Goal: Feedback & Contribution: Contribute content

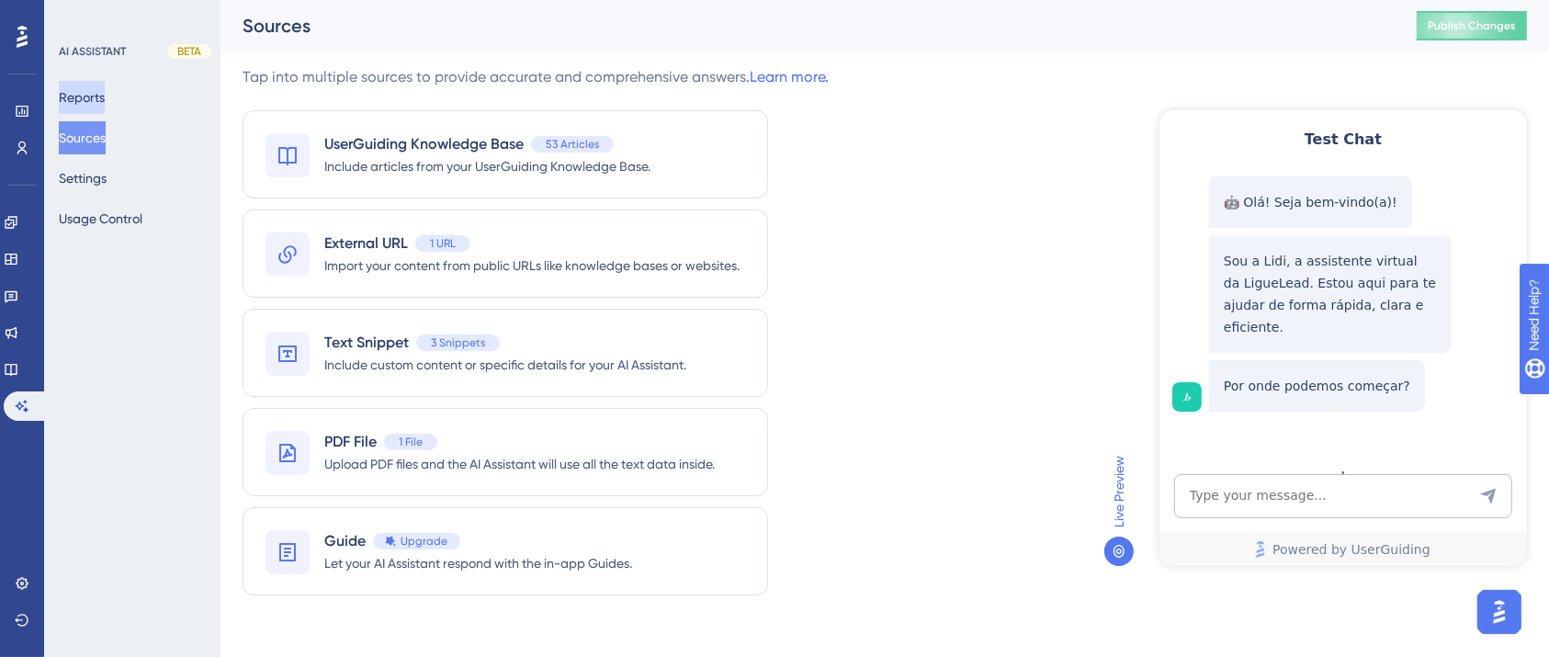
click at [105, 86] on button "Reports" at bounding box center [82, 97] width 46 height 33
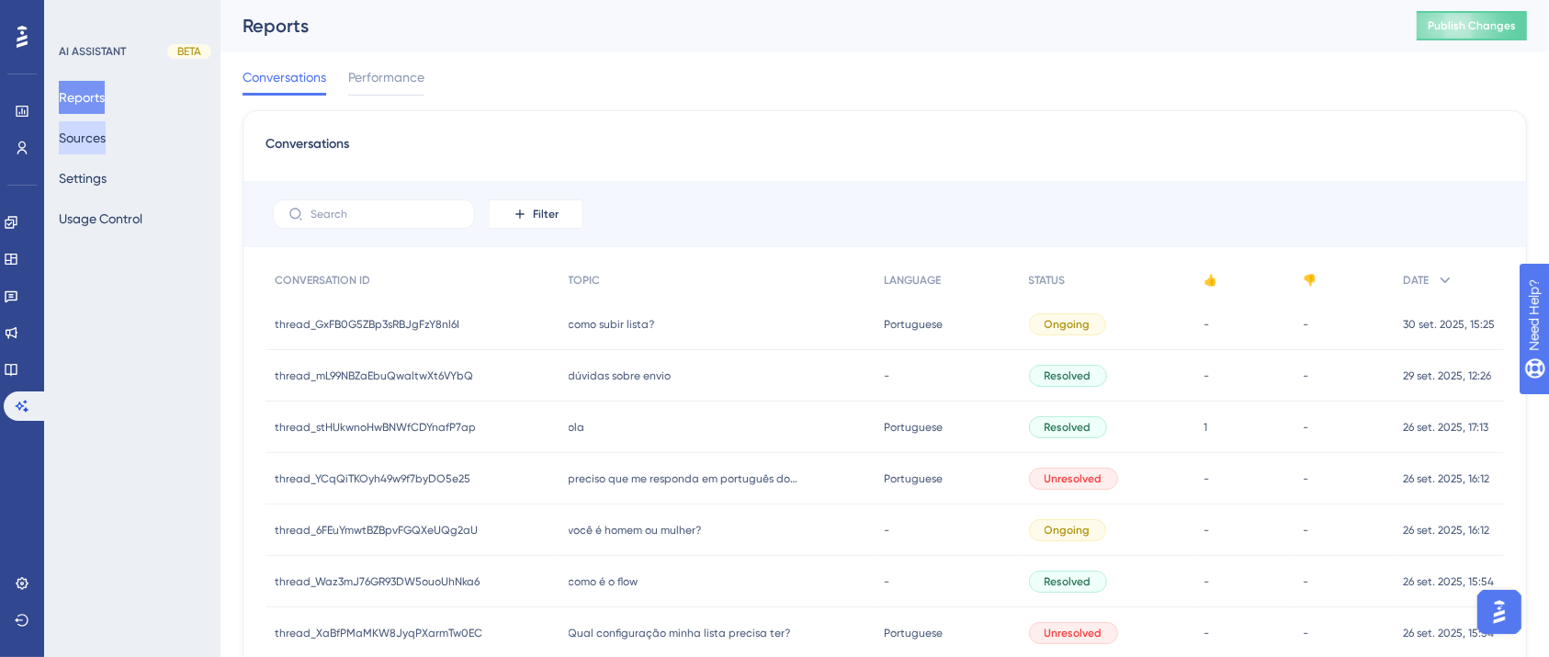
click at [103, 141] on button "Sources" at bounding box center [82, 137] width 47 height 33
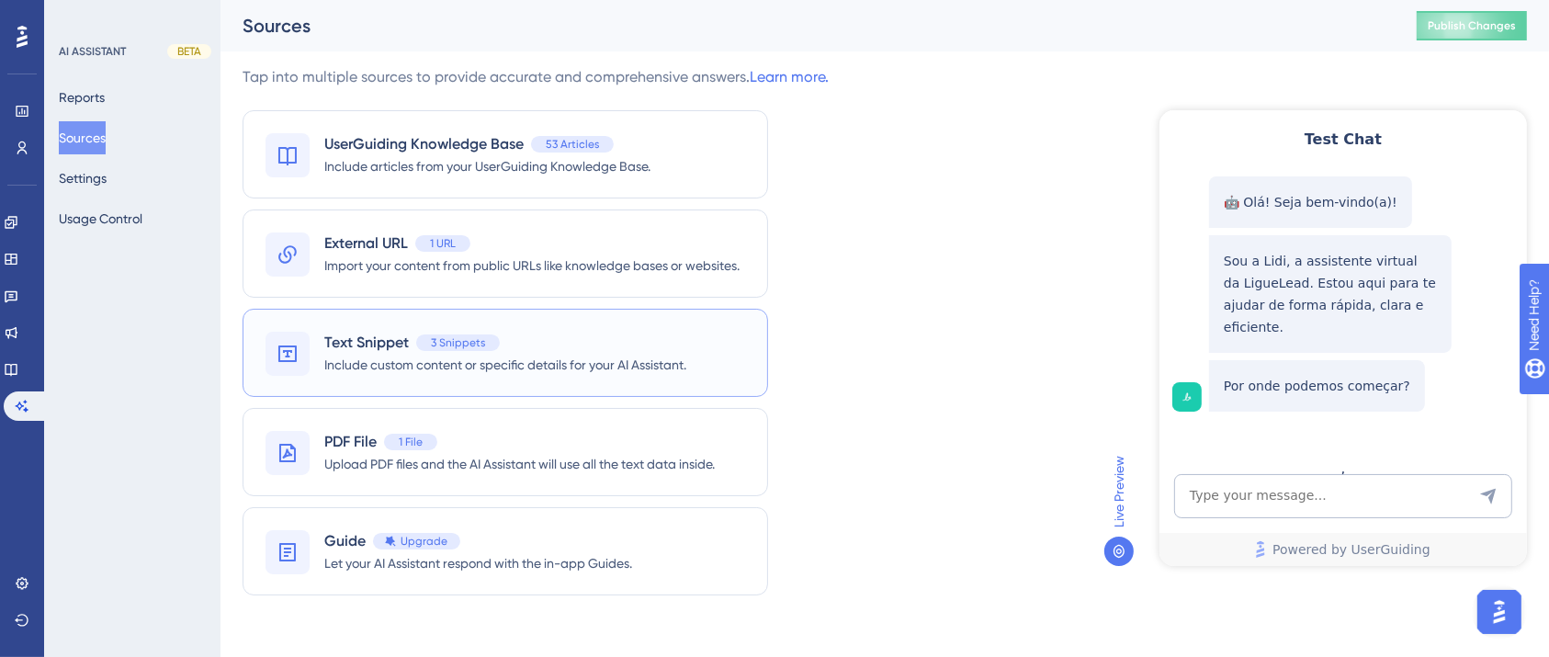
click at [446, 344] on span "3 Snippets" at bounding box center [458, 342] width 54 height 15
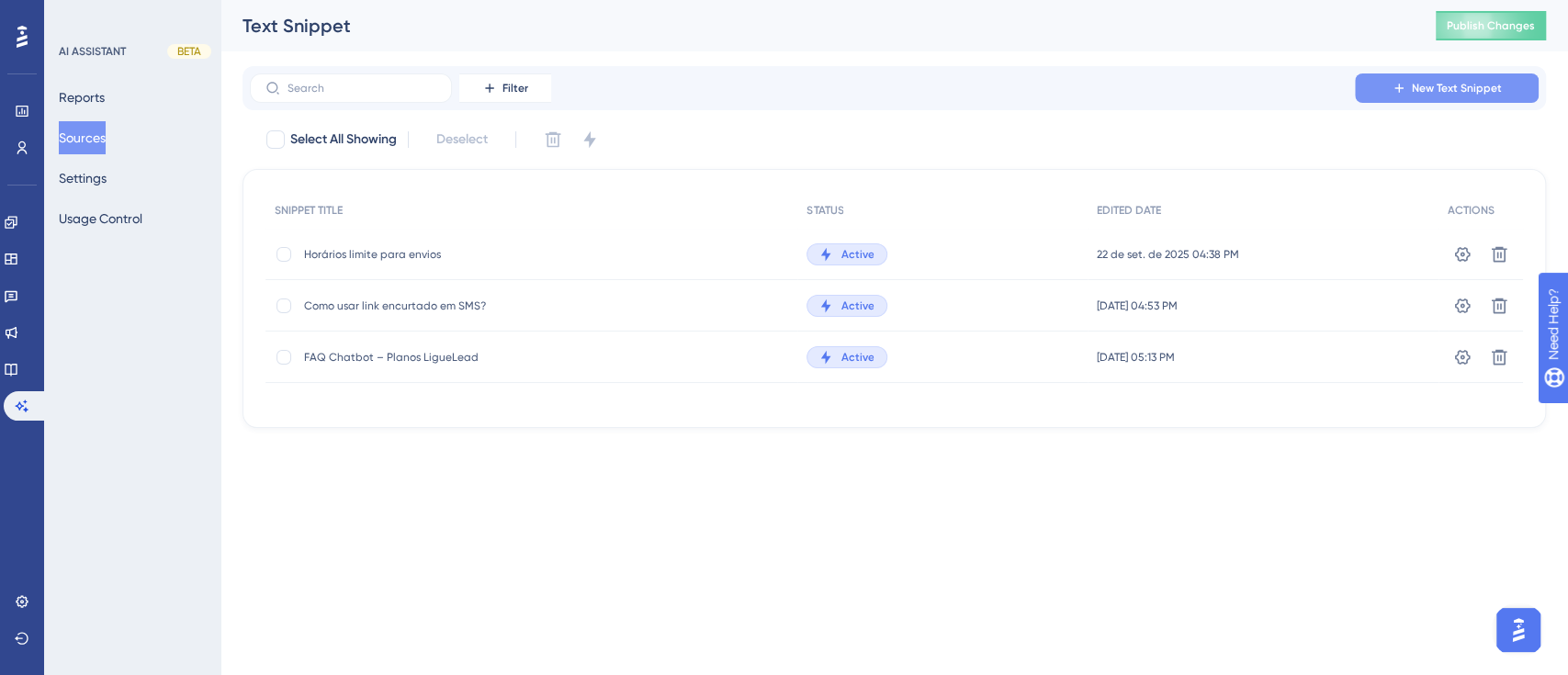
click at [1448, 86] on span "New Text Snippet" at bounding box center [1457, 88] width 90 height 15
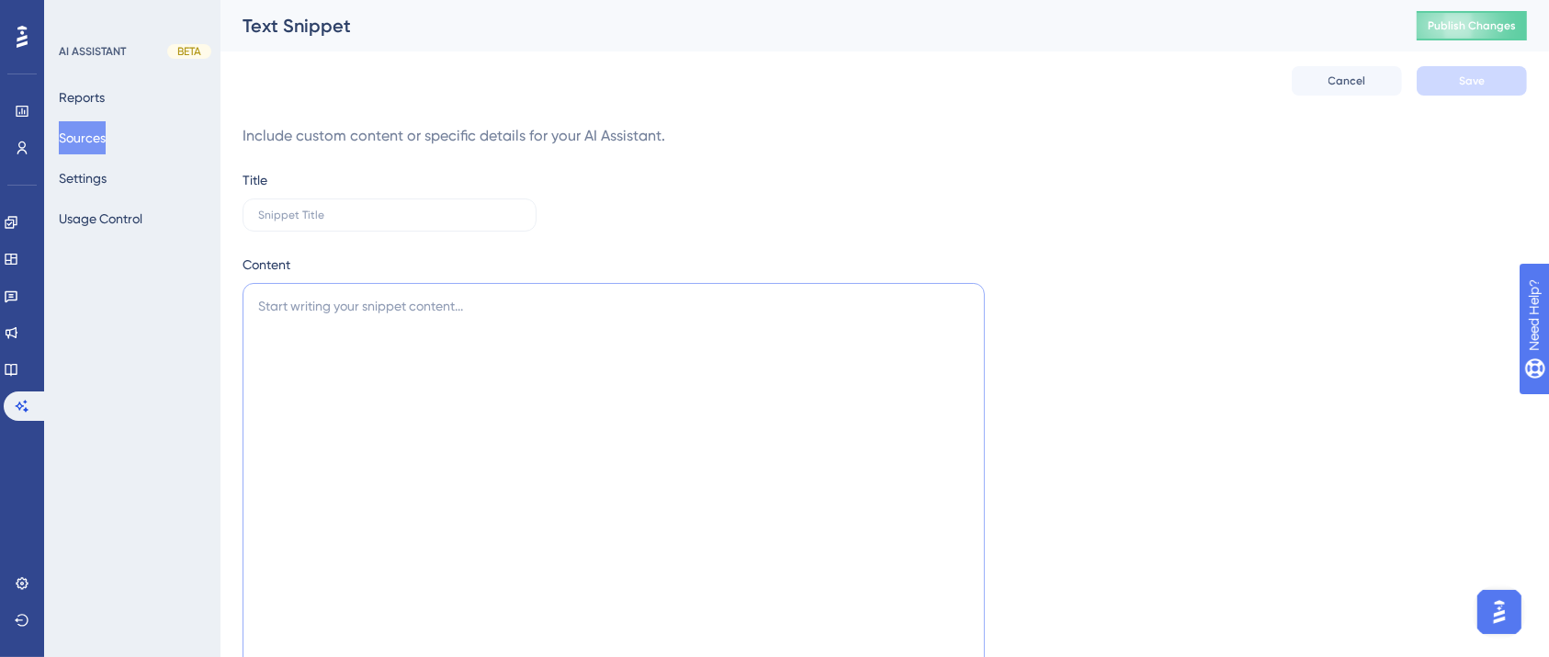
click at [330, 381] on textarea at bounding box center [614, 515] width 742 height 465
paste textarea "A LigueLead possui API? Sim! A LigueLead possui API e você pode consultar todas…"
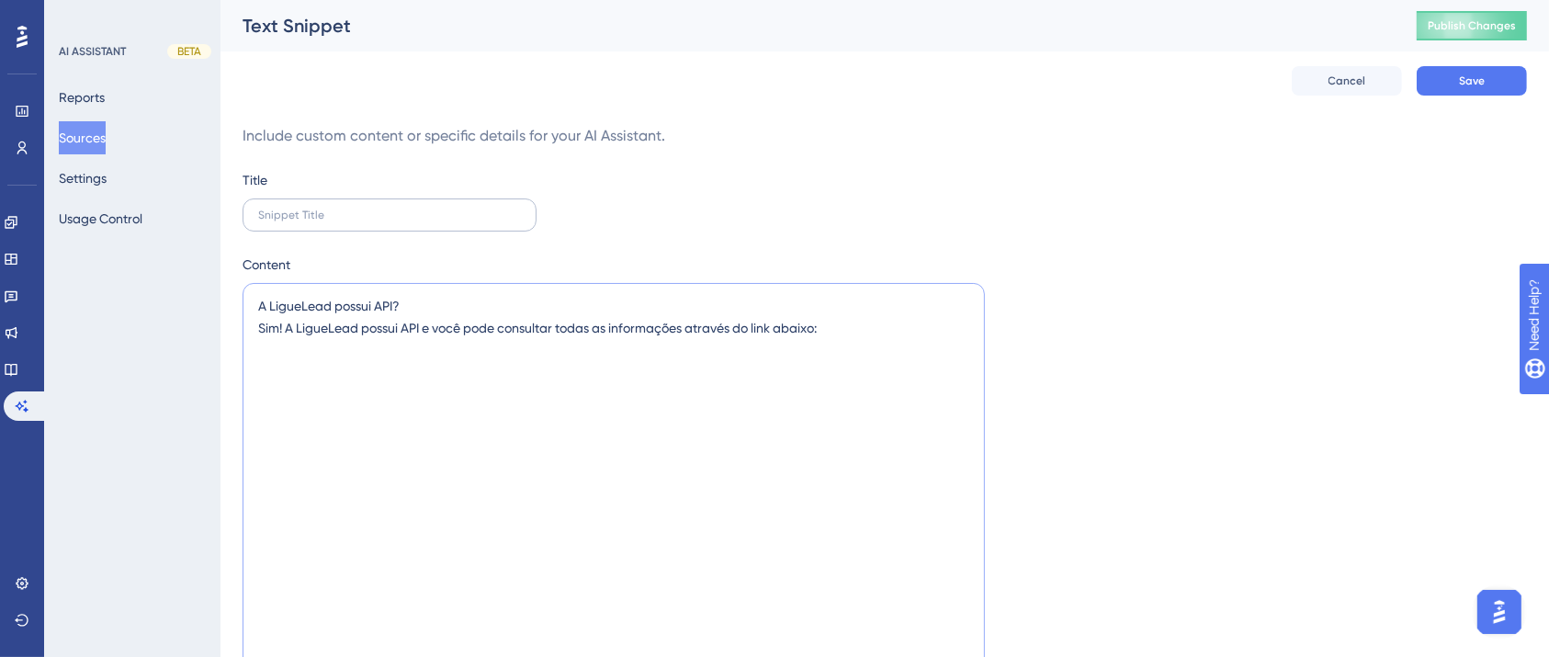
type textarea "A LigueLead possui API? Sim! A LigueLead possui API e você pode consultar todas…"
click at [480, 220] on input "text" at bounding box center [389, 215] width 263 height 13
type input "API"
click at [867, 341] on textarea "A LigueLead possui API? Sim! A LigueLead possui API e você pode consultar todas…" at bounding box center [614, 515] width 742 height 465
click at [868, 318] on textarea "A LigueLead possui API? Sim! A LigueLead possui API e você pode consultar todas…" at bounding box center [614, 515] width 742 height 465
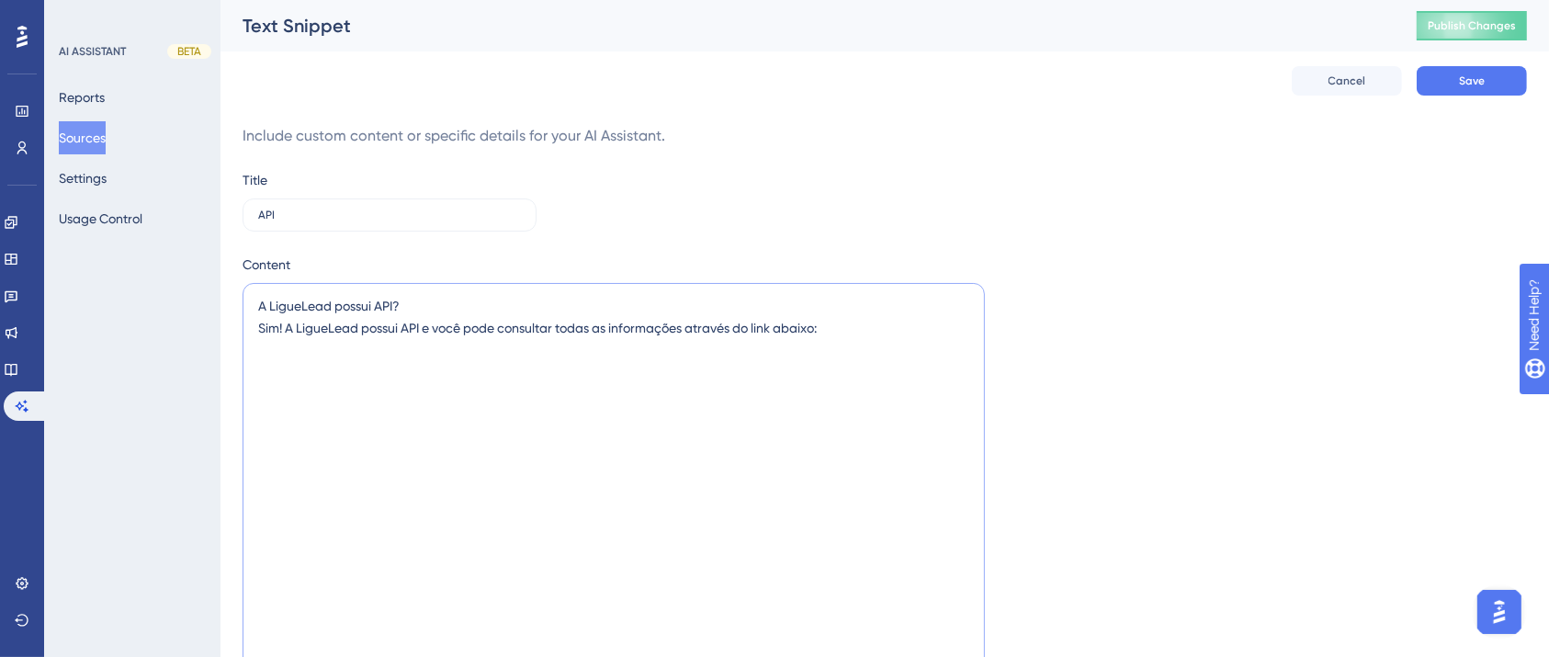
paste textarea "[URL][DOMAIN_NAME]"
click at [441, 314] on textarea "A LigueLead possui API? Sim! A LigueLead possui API e você pode consultar todas…" at bounding box center [614, 515] width 742 height 465
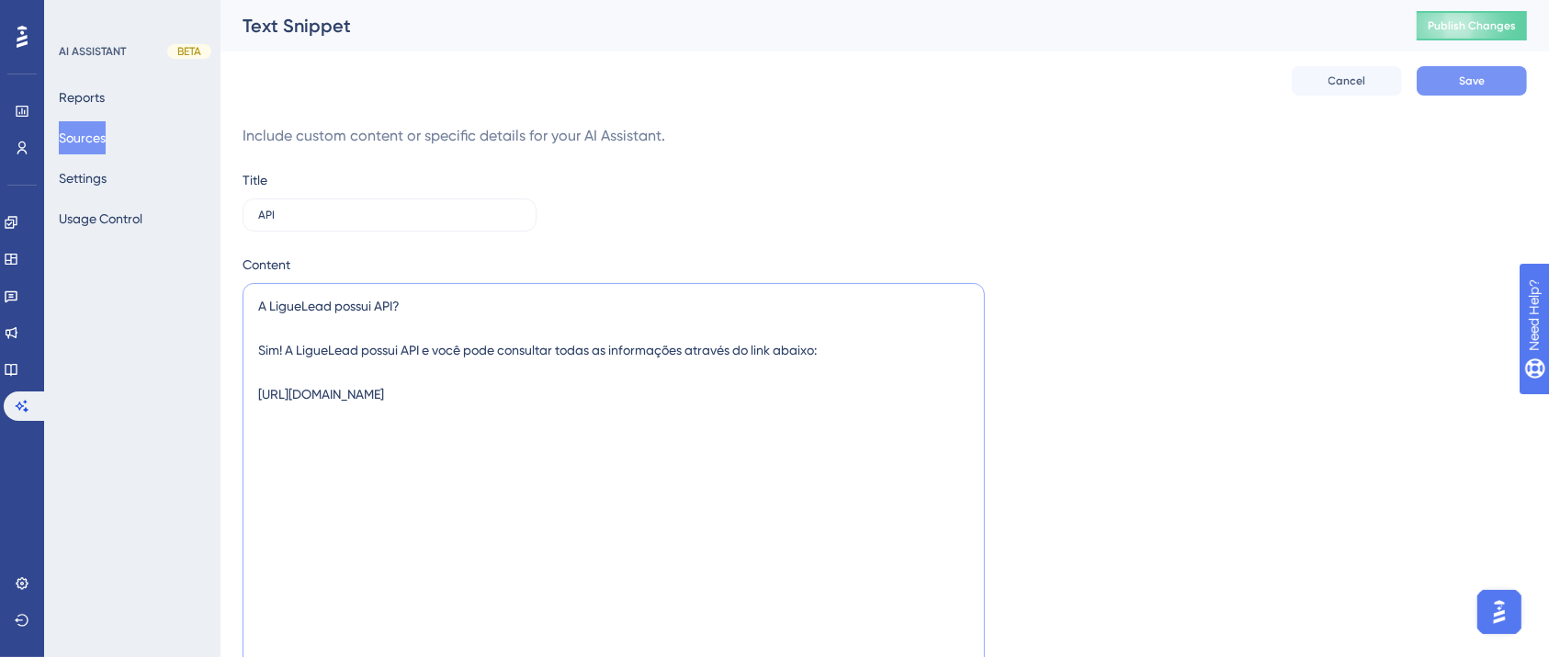
type textarea "A LigueLead possui API? Sim! A LigueLead possui API e você pode consultar todas…"
click at [1477, 87] on span "Save" at bounding box center [1472, 80] width 26 height 15
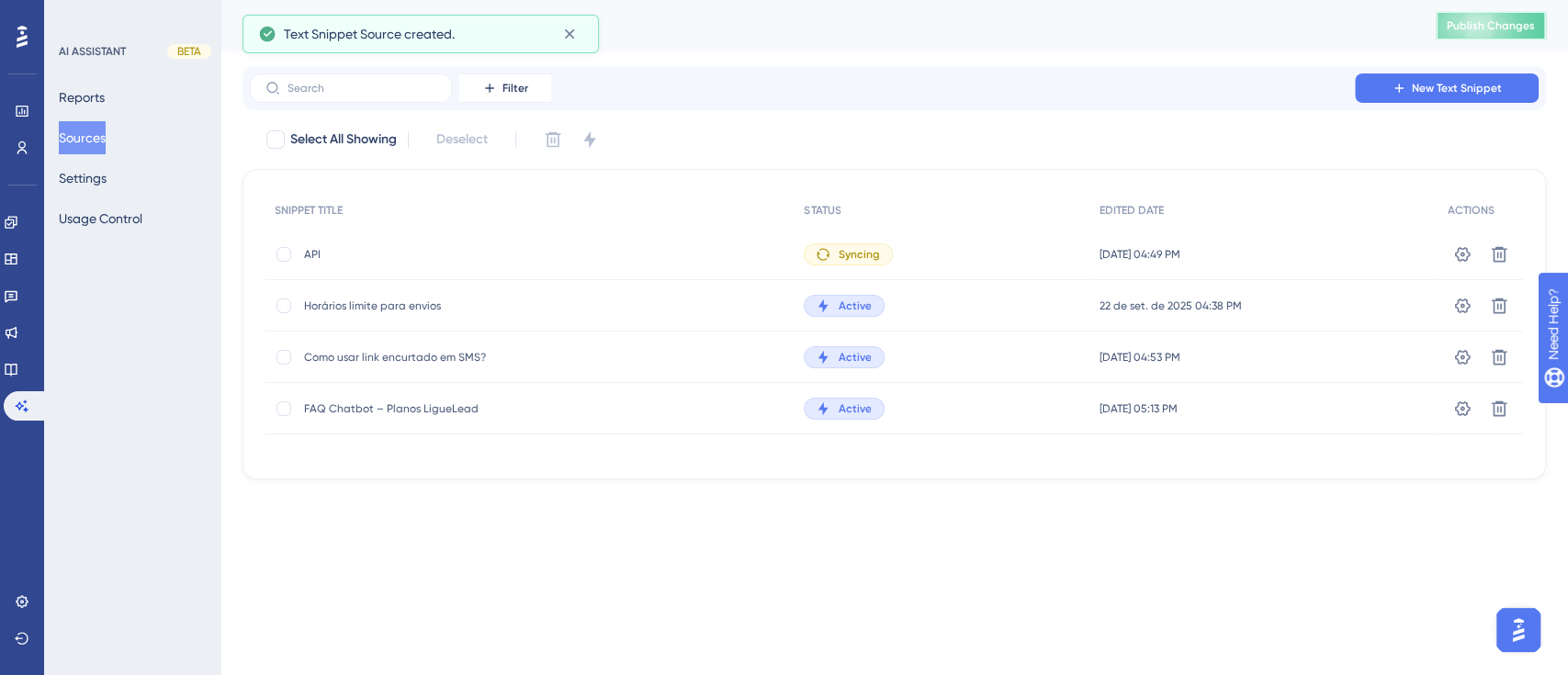
click at [1499, 27] on span "Publish Changes" at bounding box center [1491, 25] width 88 height 15
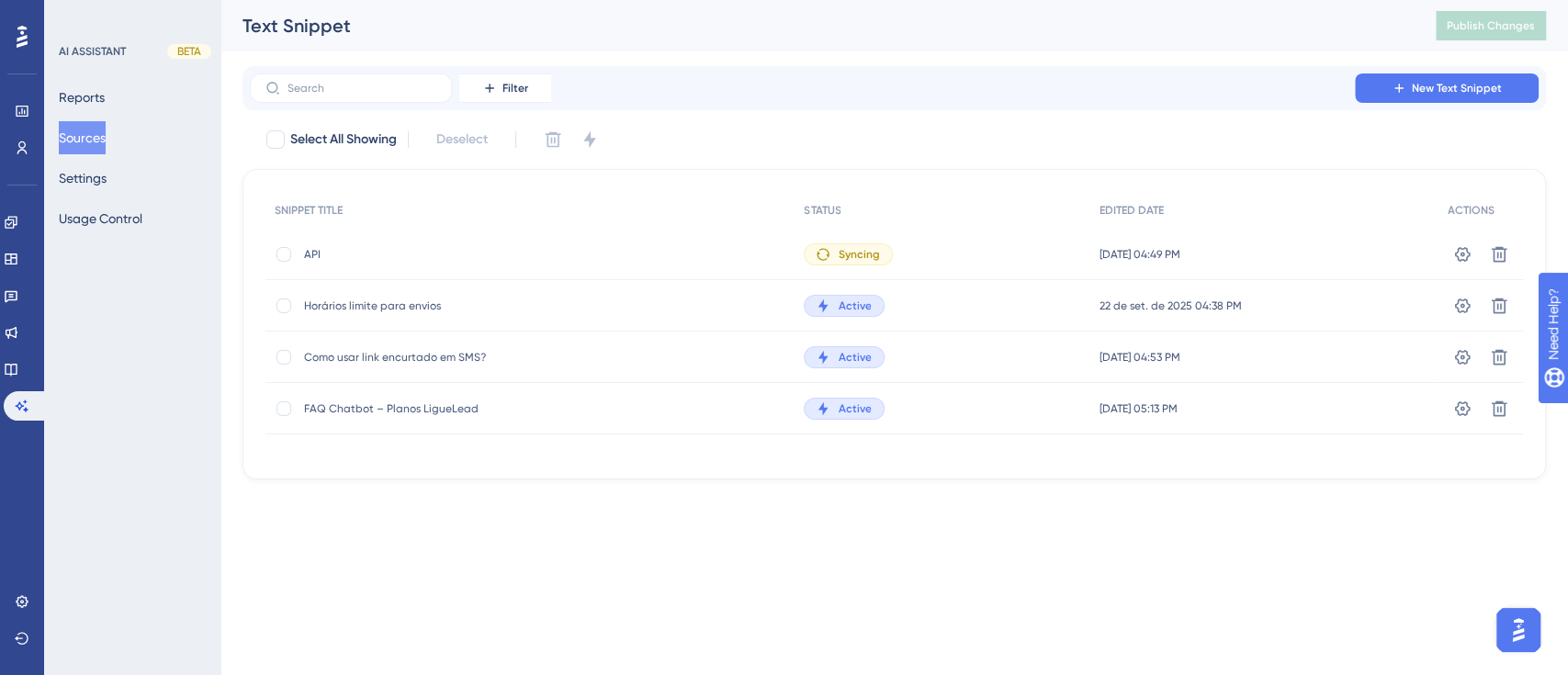
click at [852, 247] on span "Syncing" at bounding box center [858, 254] width 41 height 15
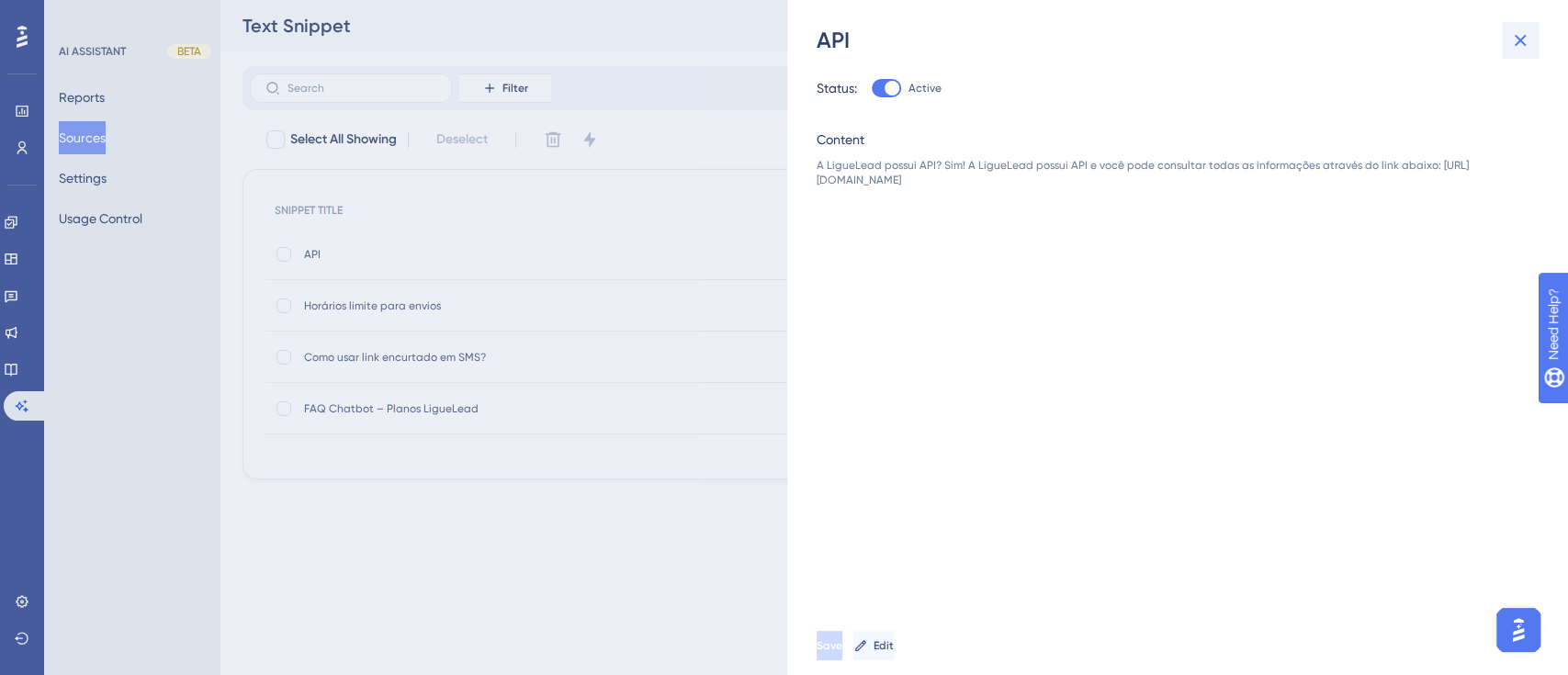
click at [1519, 39] on icon at bounding box center [1521, 41] width 12 height 12
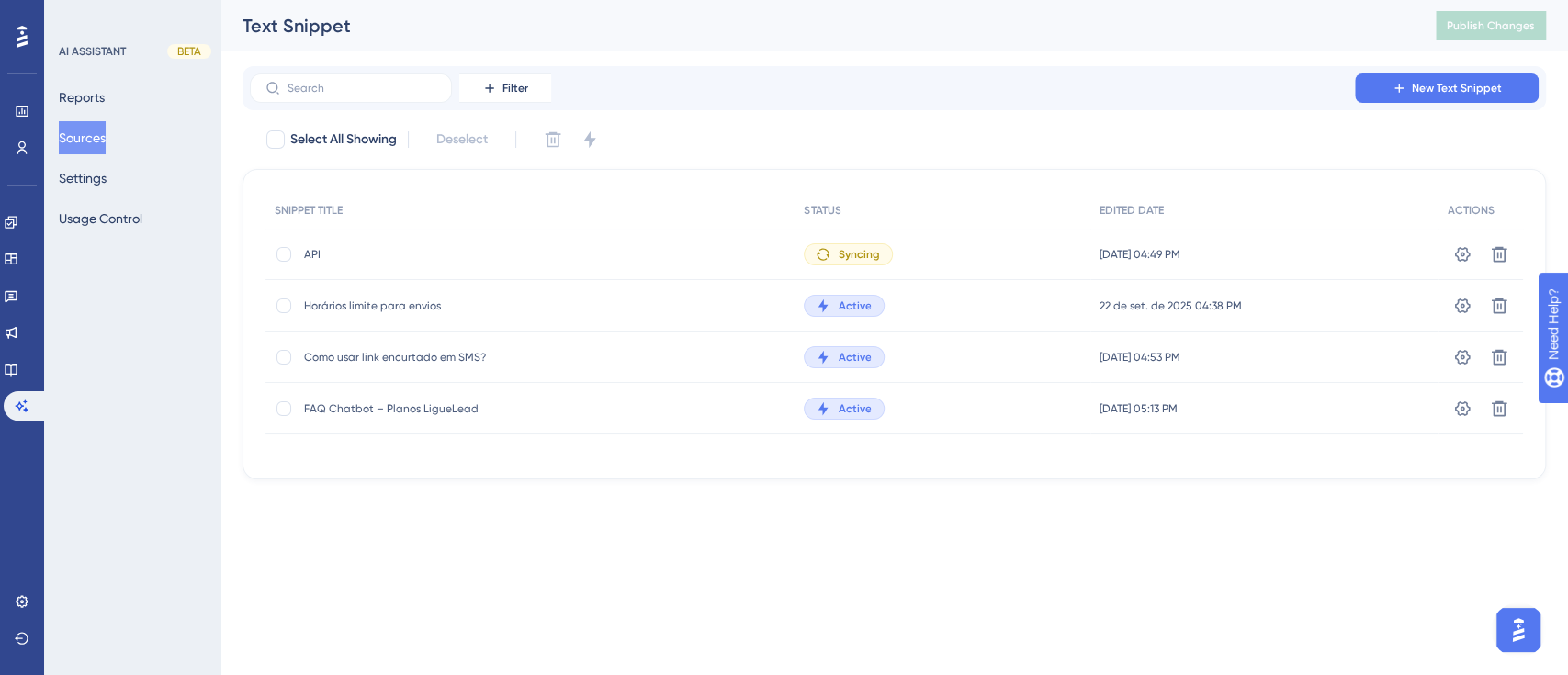
click at [1093, 0] on html "Performance Users Engagement Widgets Feedback Product Updates Knowledge Base AI…" at bounding box center [784, 0] width 1568 height 0
click at [18, 378] on link at bounding box center [11, 369] width 15 height 29
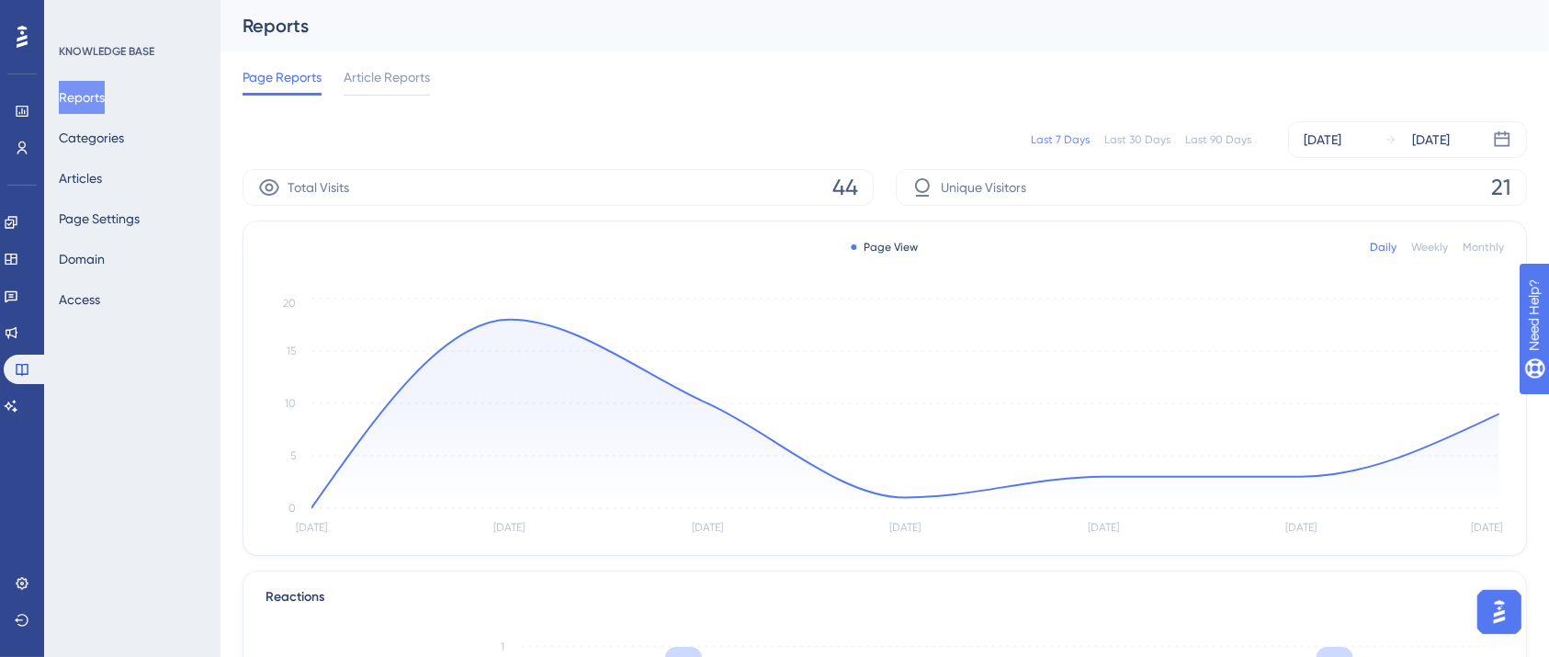
click at [117, 160] on div "Reports Categories Articles Page Settings Domain Access" at bounding box center [133, 198] width 149 height 235
click at [99, 186] on button "Articles" at bounding box center [80, 178] width 43 height 33
